Goal: Navigation & Orientation: Find specific page/section

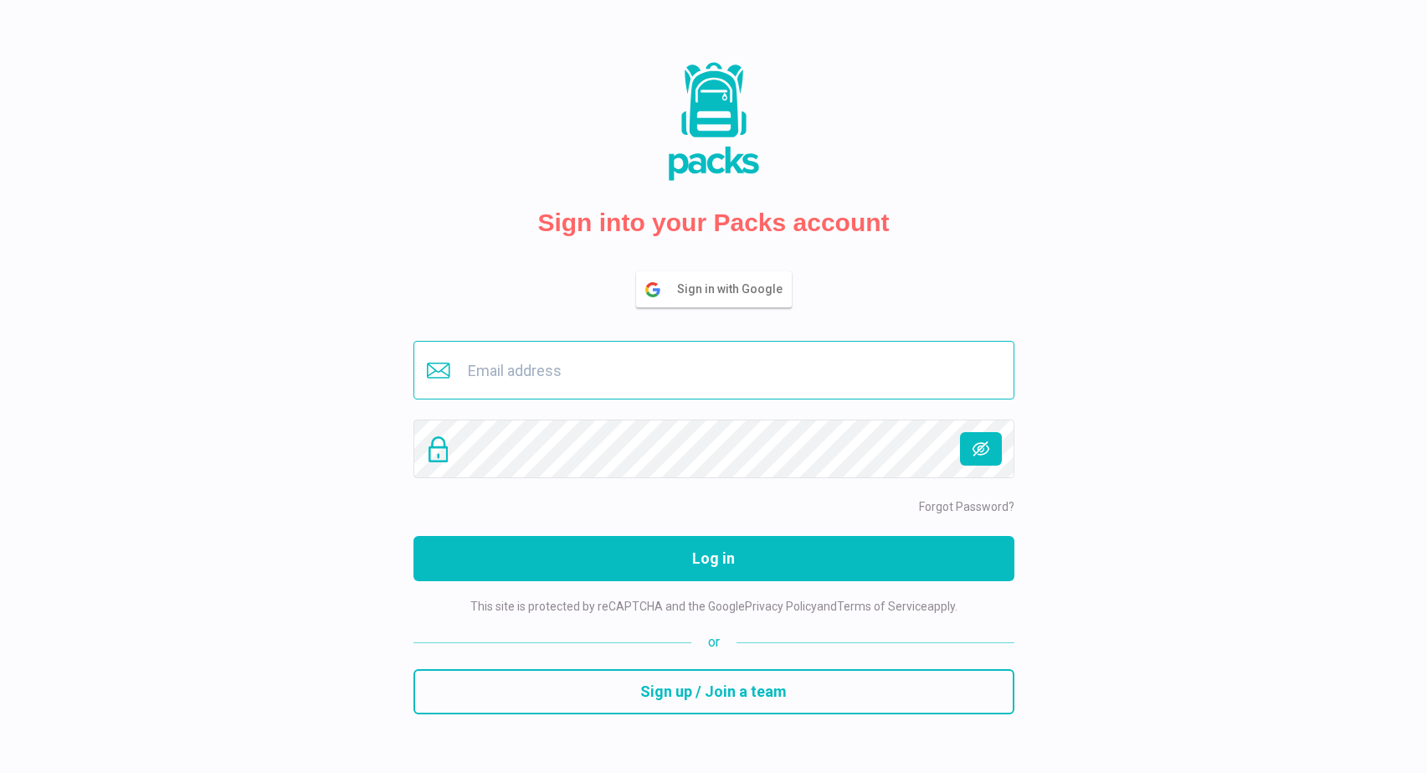
type input "[EMAIL_ADDRESS][DOMAIN_NAME]"
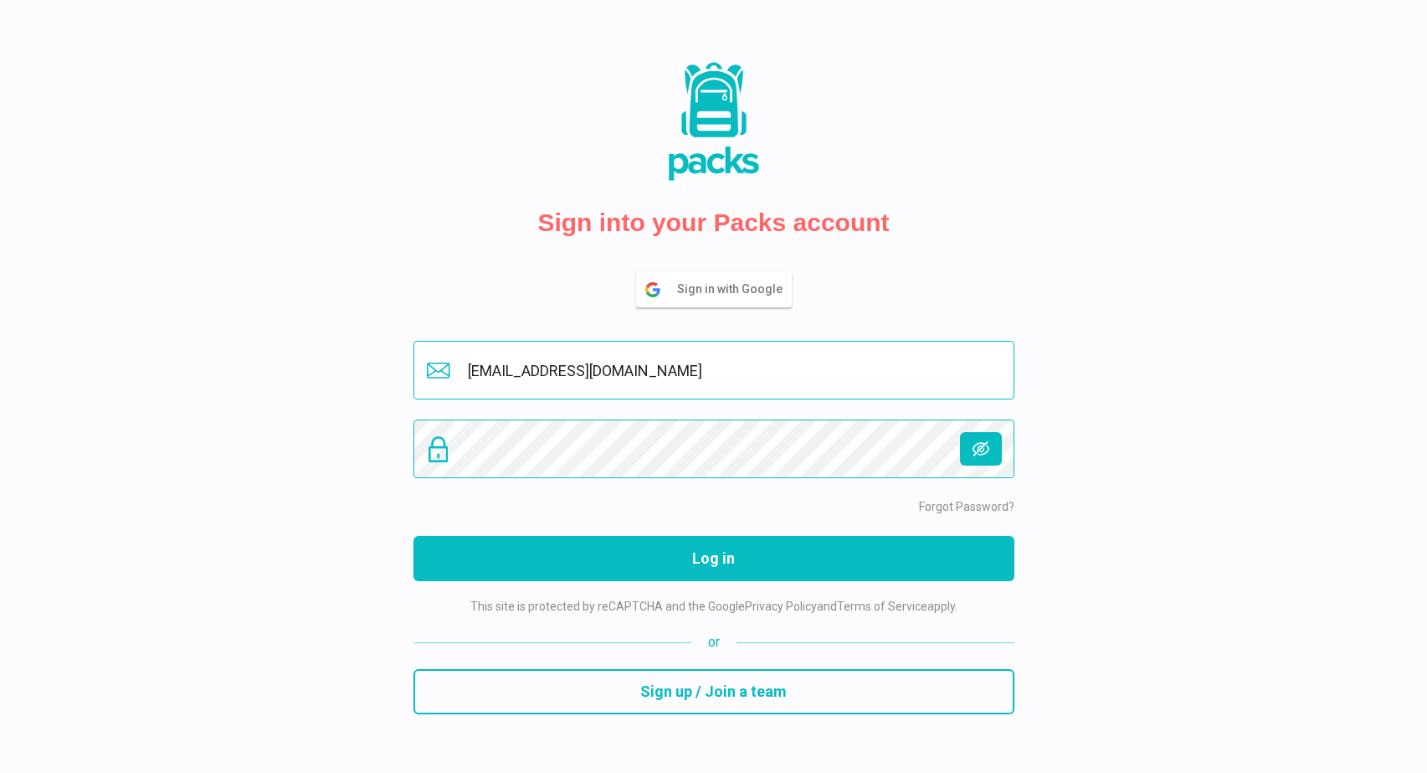
click at [713, 557] on button "Log in" at bounding box center [713, 558] width 601 height 45
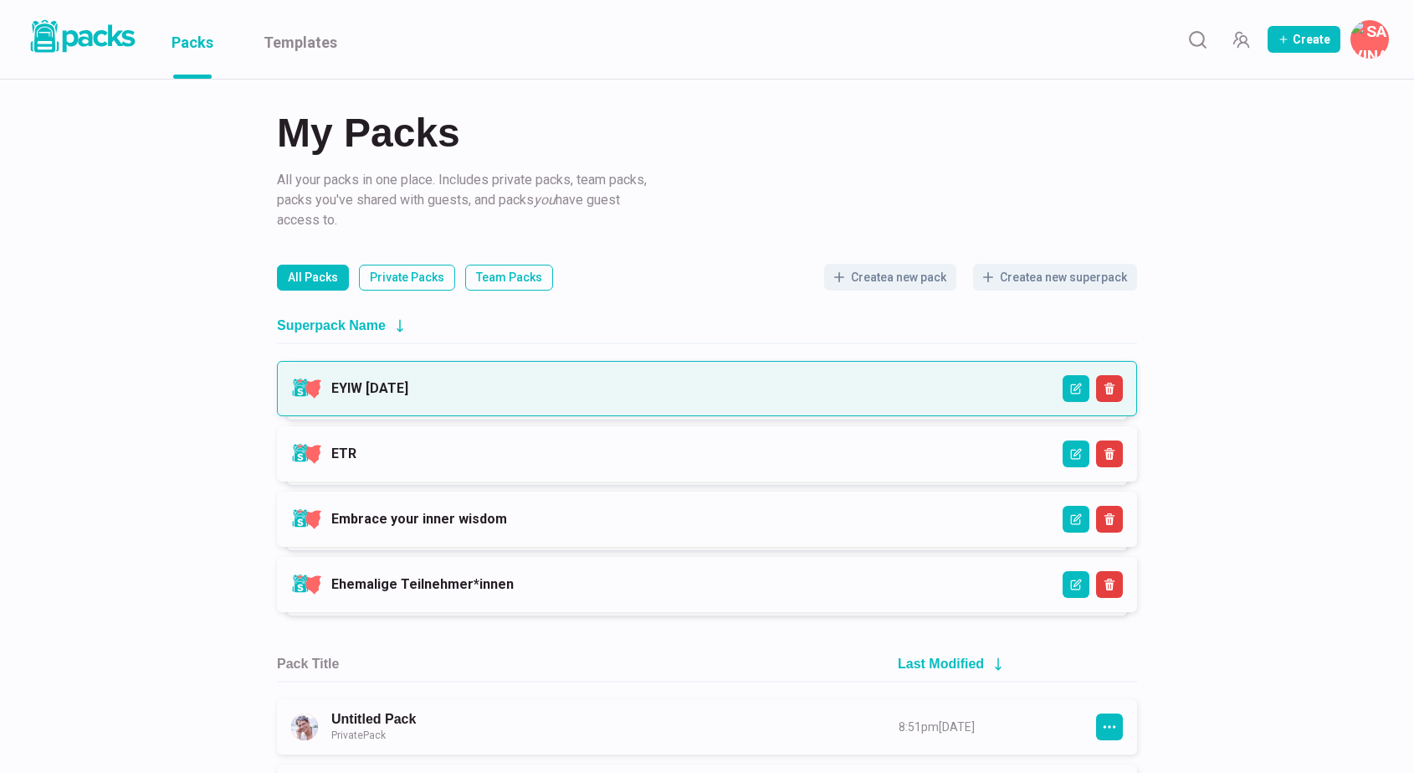
click at [408, 396] on link "EYIW [DATE]" at bounding box center [369, 388] width 77 height 16
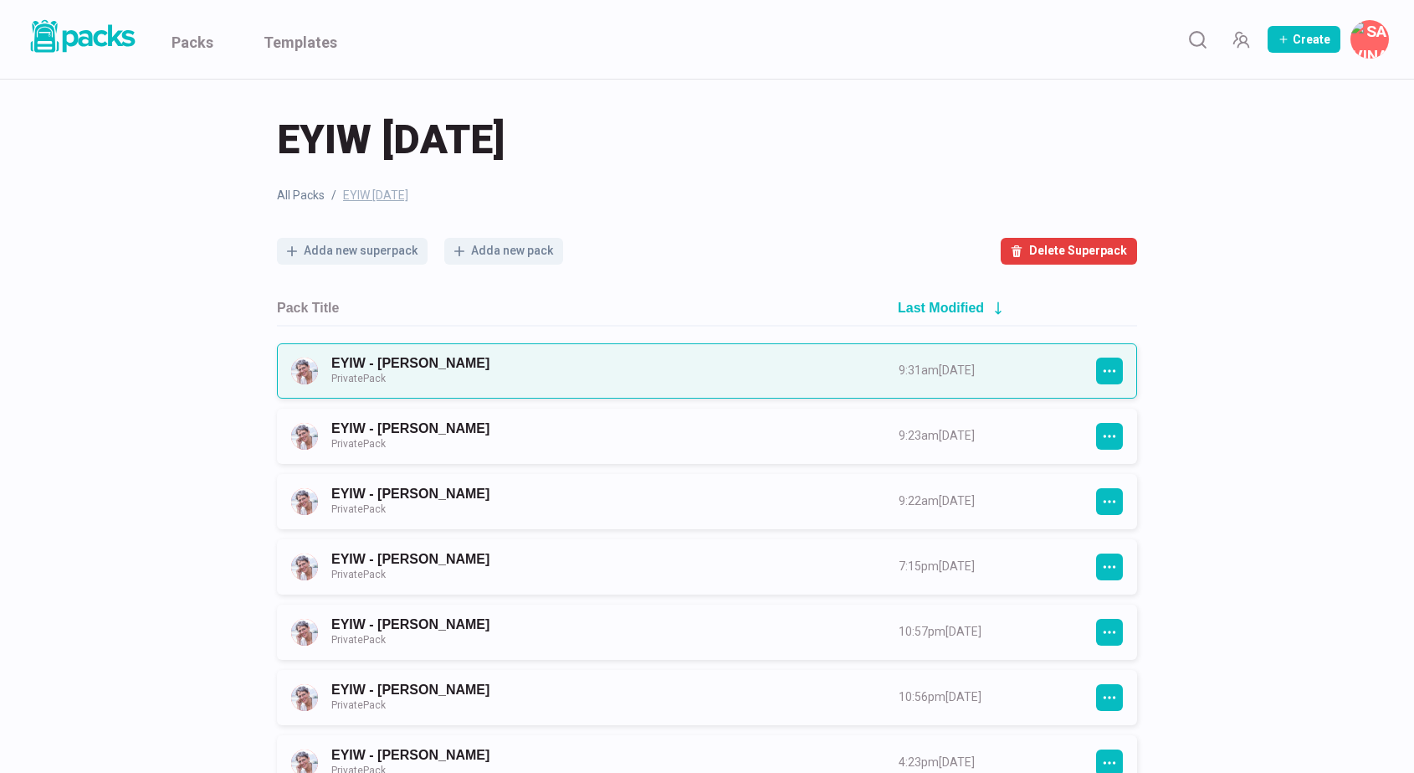
click at [716, 384] on link "EYIW - [PERSON_NAME] Private Pack" at bounding box center [599, 370] width 537 height 31
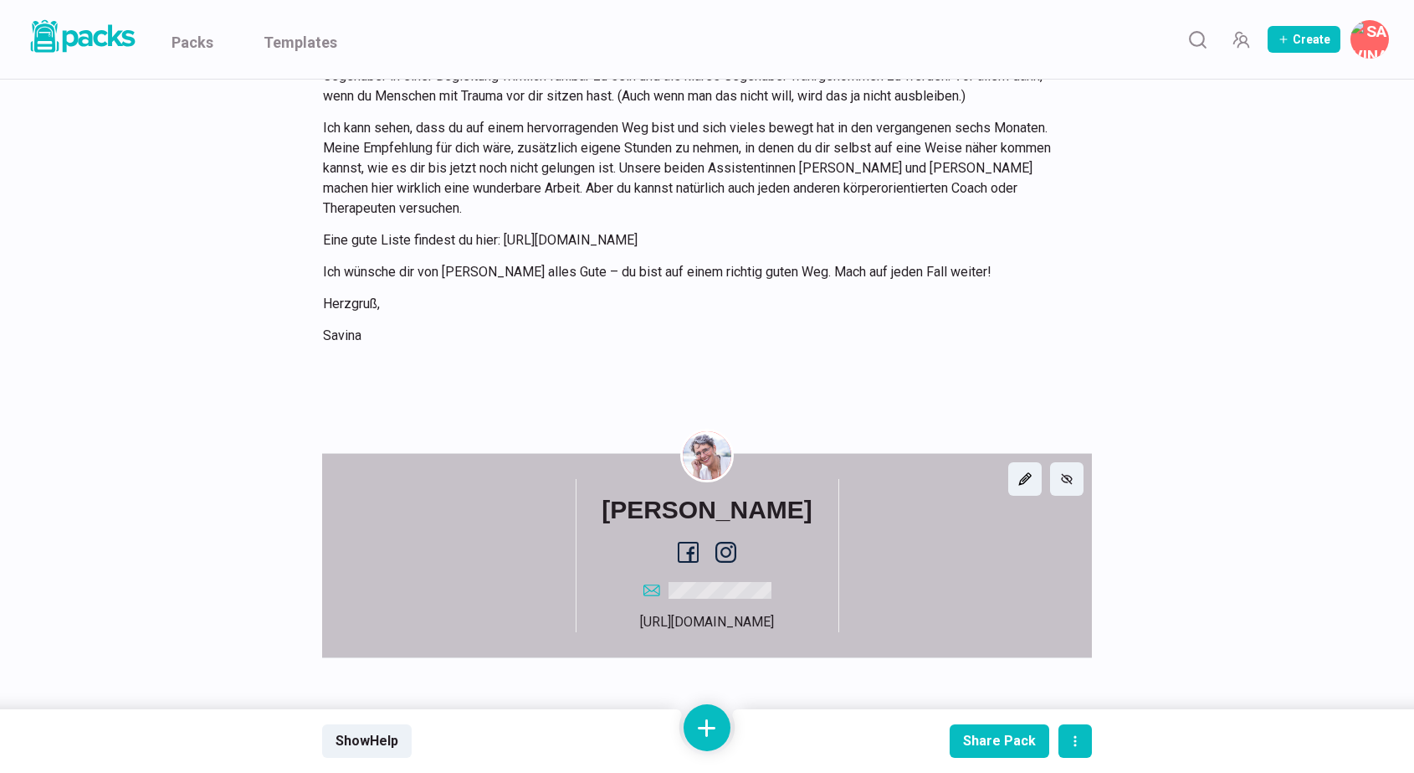
scroll to position [721, 0]
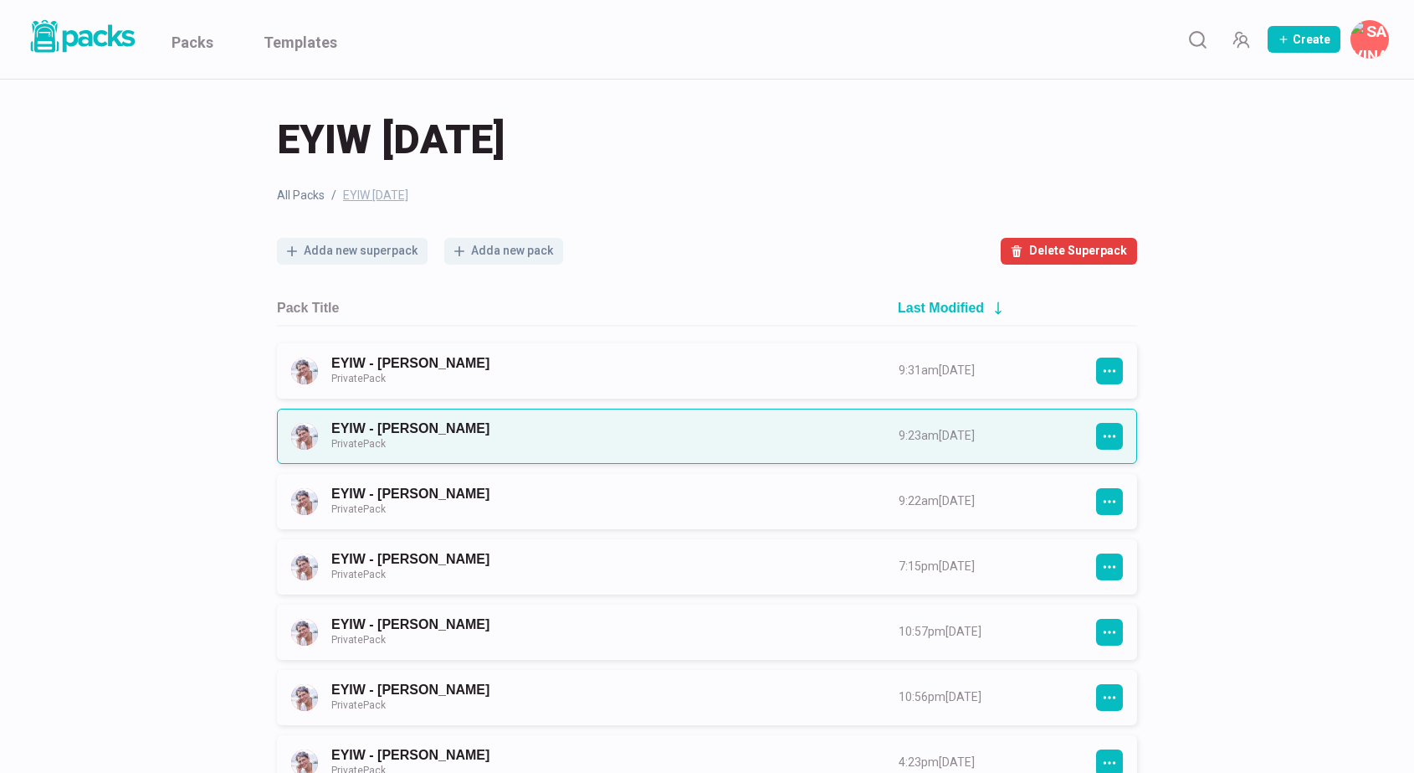
click at [746, 421] on link "EYIW - Melanie Lang Private Pack" at bounding box center [599, 435] width 537 height 31
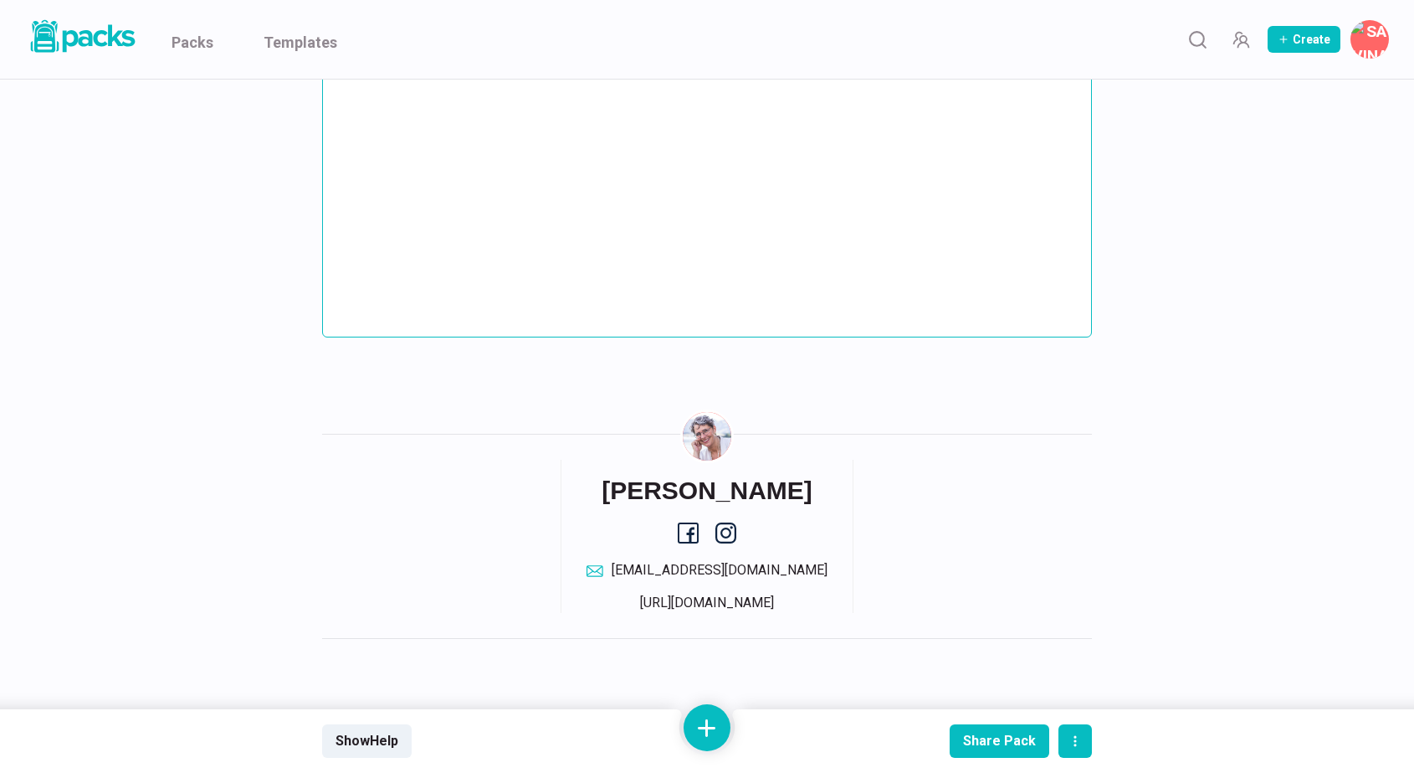
scroll to position [1838, 0]
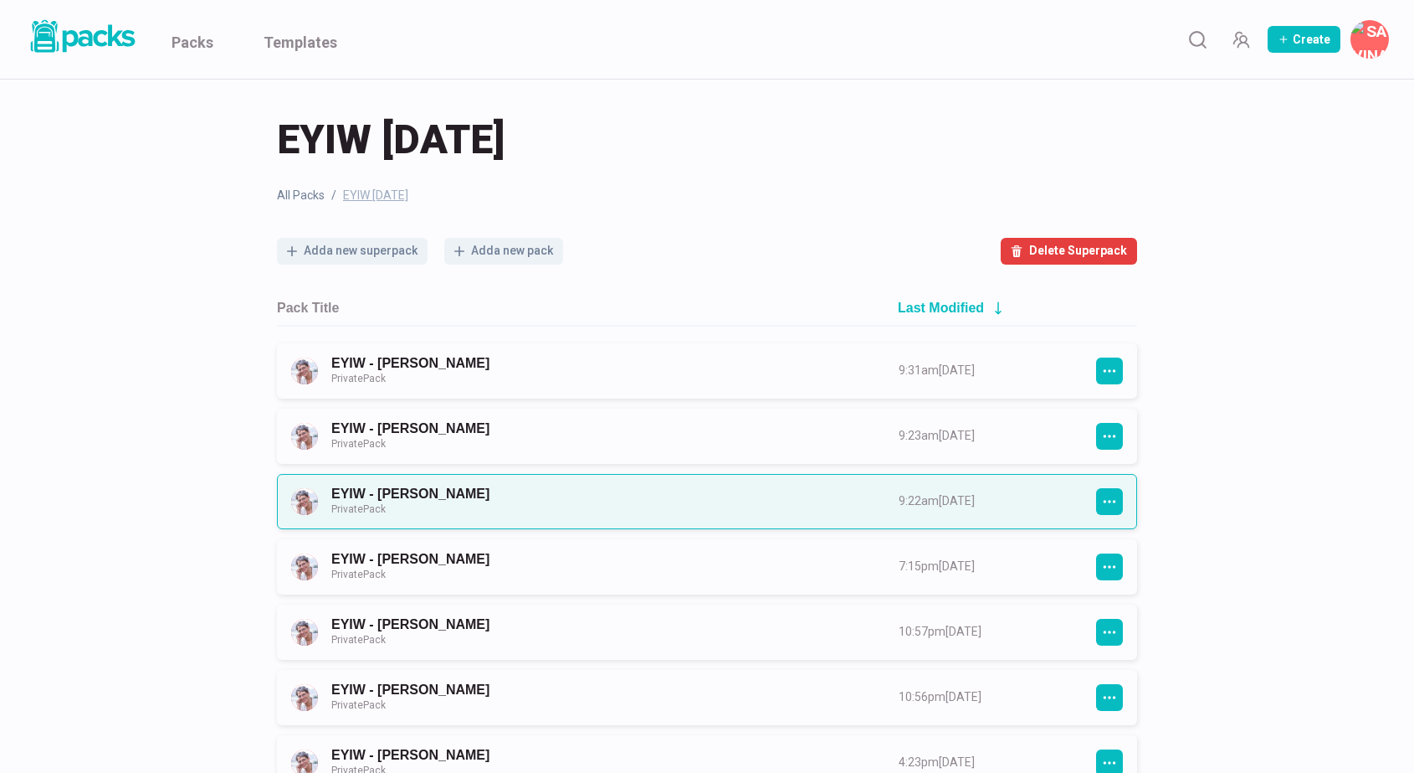
click at [808, 502] on link "EYIW - Katja Schoonbergen Private Pack" at bounding box center [599, 500] width 537 height 31
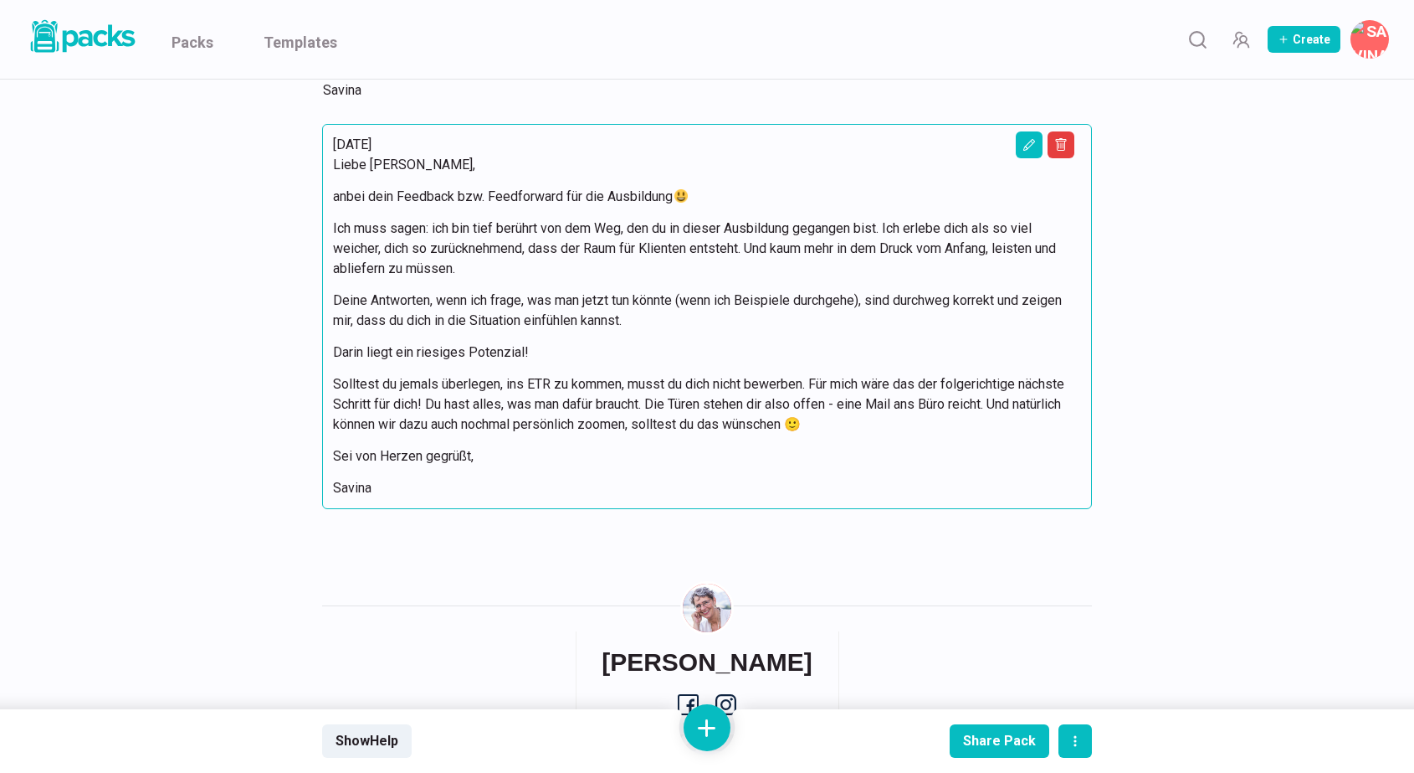
scroll to position [1852, 0]
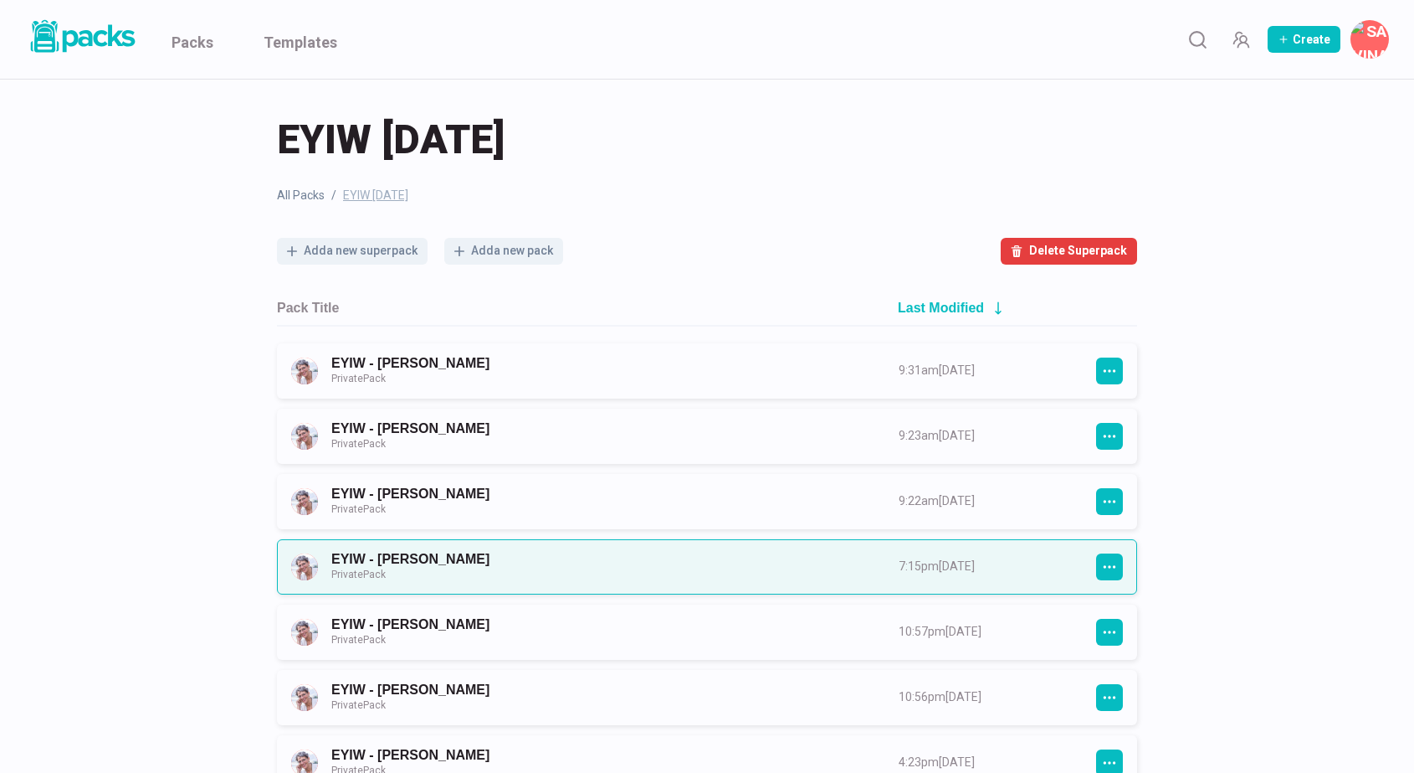
click at [723, 562] on link "EYIW - Stephanie Hirschberger Private Pack" at bounding box center [599, 566] width 537 height 31
